Goal: Task Accomplishment & Management: Manage account settings

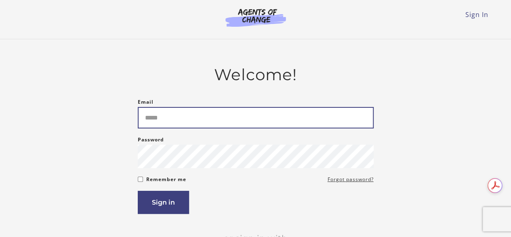
click at [166, 122] on input "Email" at bounding box center [256, 117] width 236 height 21
type input "**********"
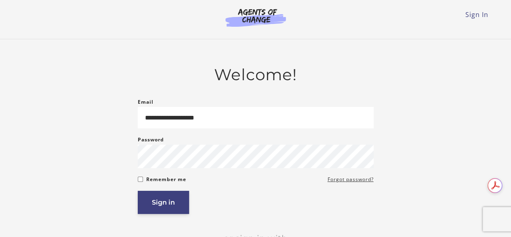
click at [160, 205] on button "Sign in" at bounding box center [163, 201] width 51 height 23
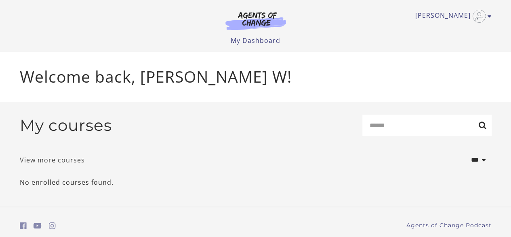
click at [46, 161] on link "View more courses" at bounding box center [52, 160] width 65 height 10
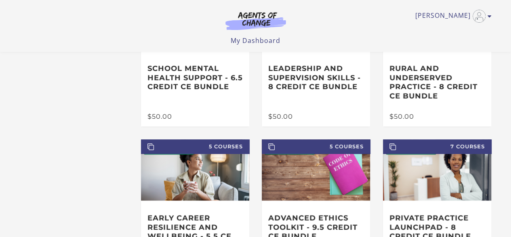
scroll to position [26, 0]
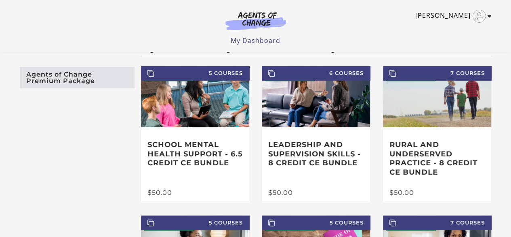
click at [490, 16] on icon "Toggle menu" at bounding box center [490, 16] width 4 height 6
click at [456, 30] on link "My Account" at bounding box center [458, 30] width 71 height 14
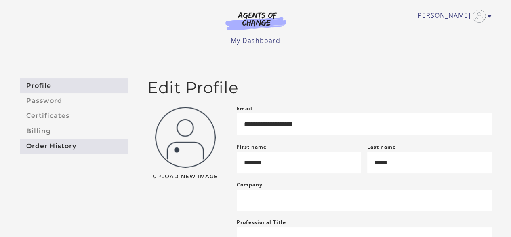
click at [48, 149] on link "Order History" at bounding box center [74, 145] width 108 height 15
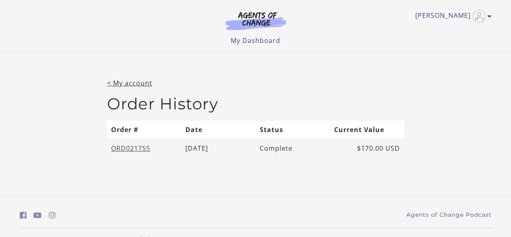
click at [134, 148] on link "ORD021755" at bounding box center [130, 148] width 39 height 9
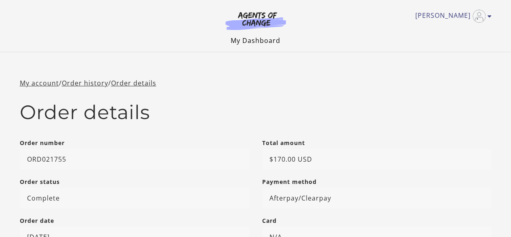
click at [251, 38] on link "My Dashboard" at bounding box center [256, 40] width 50 height 9
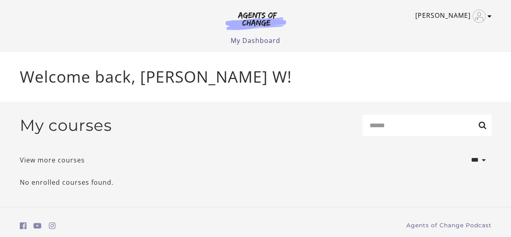
click at [491, 15] on icon "Toggle menu" at bounding box center [490, 16] width 4 height 6
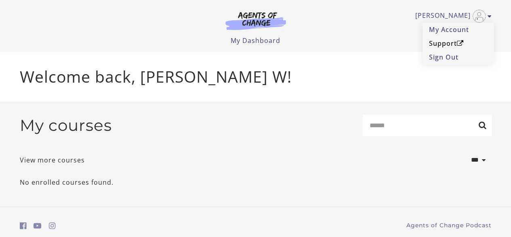
click at [443, 43] on link "Support" at bounding box center [458, 43] width 71 height 14
drag, startPoint x: 517, startPoint y: 58, endPoint x: 517, endPoint y: 99, distance: 40.8
click at [511, 99] on html "Skip to main content Jennis W My Account Support Sign Out Toggle menu Menu My D…" at bounding box center [255, 118] width 511 height 237
drag, startPoint x: 515, startPoint y: 79, endPoint x: 517, endPoint y: 102, distance: 23.1
click at [511, 102] on html "Skip to main content Jennis W My Account Support Sign Out Toggle menu Menu My D…" at bounding box center [255, 118] width 511 height 237
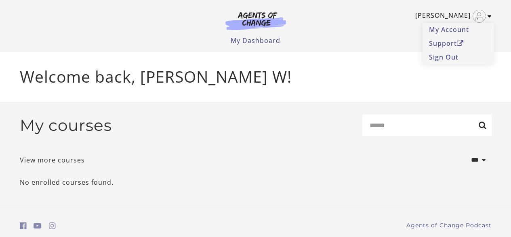
click at [481, 15] on img "Toggle menu" at bounding box center [479, 16] width 13 height 13
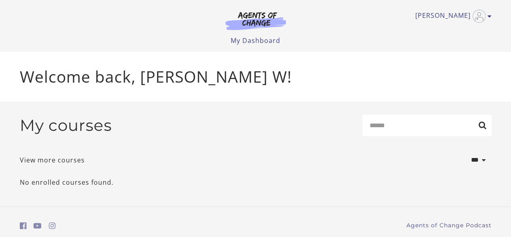
drag, startPoint x: 516, startPoint y: 26, endPoint x: 513, endPoint y: 73, distance: 47.4
click at [511, 73] on html "Skip to main content Jennis W My Account Support Sign Out Toggle menu Menu My D…" at bounding box center [255, 118] width 511 height 237
drag, startPoint x: 513, startPoint y: 79, endPoint x: 517, endPoint y: 156, distance: 77.7
click at [511, 156] on html "Skip to main content Jennis W My Account Support Sign Out Toggle menu Menu My D…" at bounding box center [255, 118] width 511 height 237
click at [442, 21] on link "[PERSON_NAME]" at bounding box center [452, 16] width 72 height 13
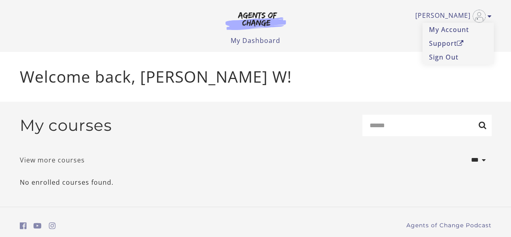
click at [61, 162] on link "View more courses" at bounding box center [52, 160] width 65 height 10
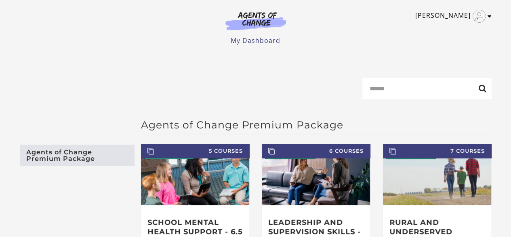
click at [446, 15] on link "[PERSON_NAME]" at bounding box center [452, 16] width 72 height 13
click at [439, 58] on link "Sign Out" at bounding box center [458, 57] width 71 height 14
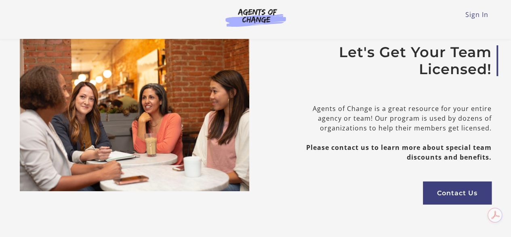
scroll to position [2813, 0]
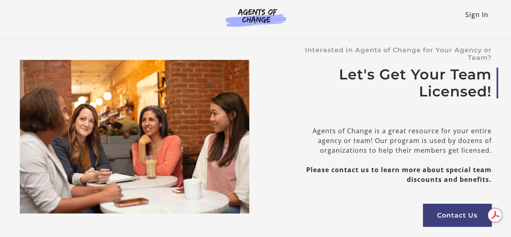
click at [475, 15] on link "Sign In" at bounding box center [477, 14] width 23 height 9
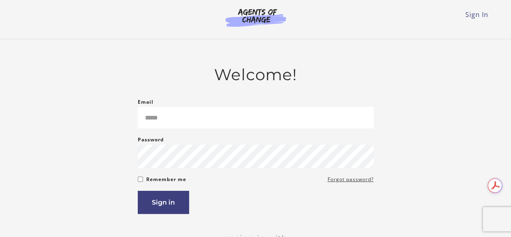
type input "**********"
click at [163, 204] on button "Sign in" at bounding box center [163, 201] width 51 height 23
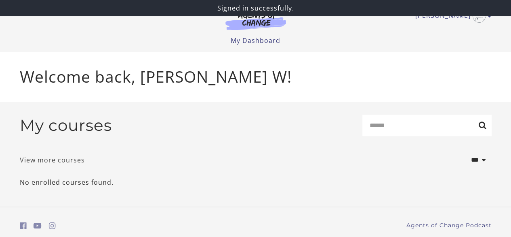
click at [64, 163] on link "View more courses" at bounding box center [52, 160] width 65 height 10
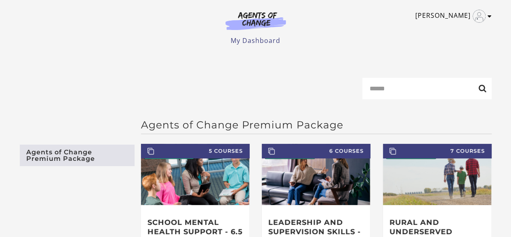
click at [483, 16] on img "Toggle menu" at bounding box center [479, 16] width 13 height 13
click at [446, 30] on link "My Account" at bounding box center [458, 30] width 71 height 14
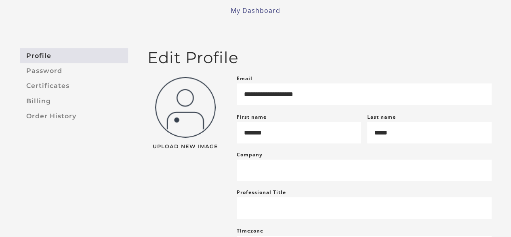
scroll to position [28, 0]
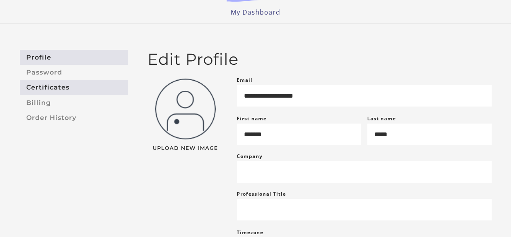
click at [57, 87] on link "Certificates" at bounding box center [74, 87] width 108 height 15
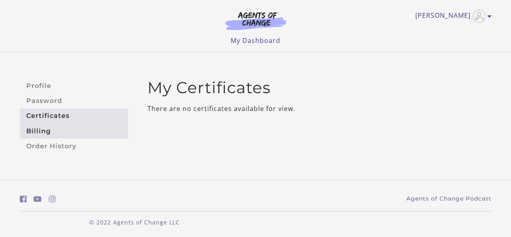
click at [42, 133] on link "Billing" at bounding box center [74, 130] width 108 height 15
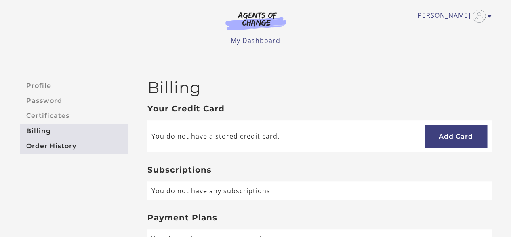
click at [59, 148] on link "Order History" at bounding box center [74, 145] width 108 height 15
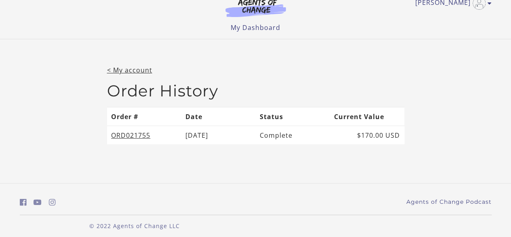
scroll to position [17, 0]
